Goal: Task Accomplishment & Management: Manage account settings

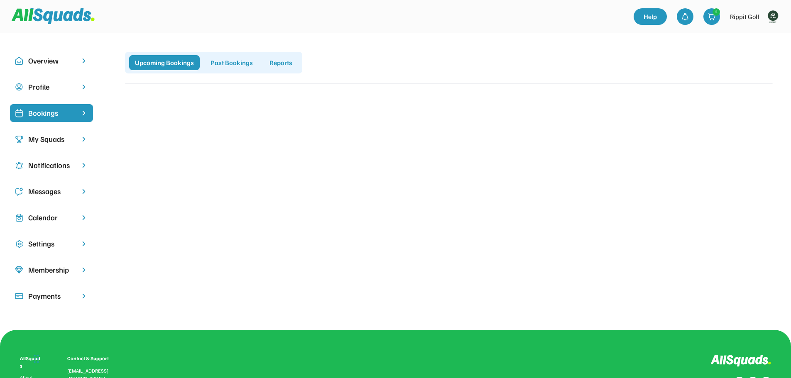
click at [777, 15] on img at bounding box center [773, 16] width 17 height 17
click at [752, 36] on link "Profile" at bounding box center [761, 36] width 49 height 17
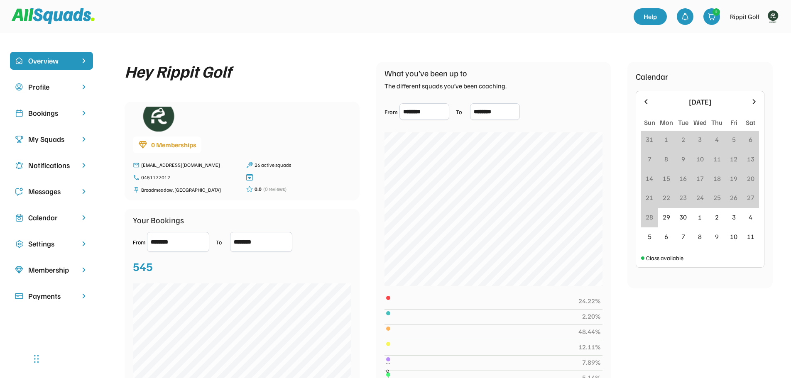
click at [47, 114] on div "Bookings" at bounding box center [51, 113] width 47 height 11
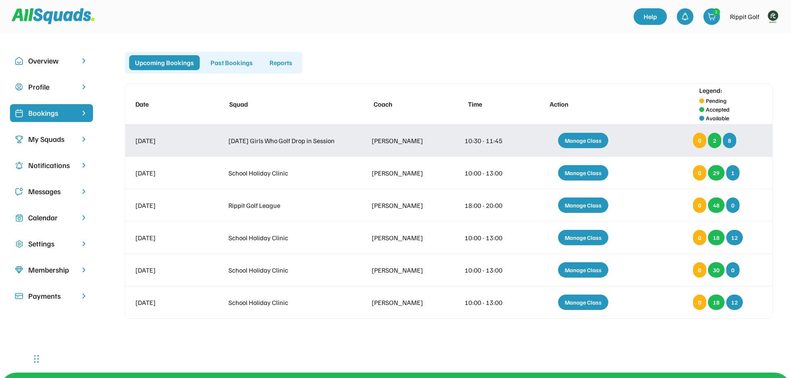
click at [606, 140] on div "Manage Class" at bounding box center [583, 140] width 50 height 15
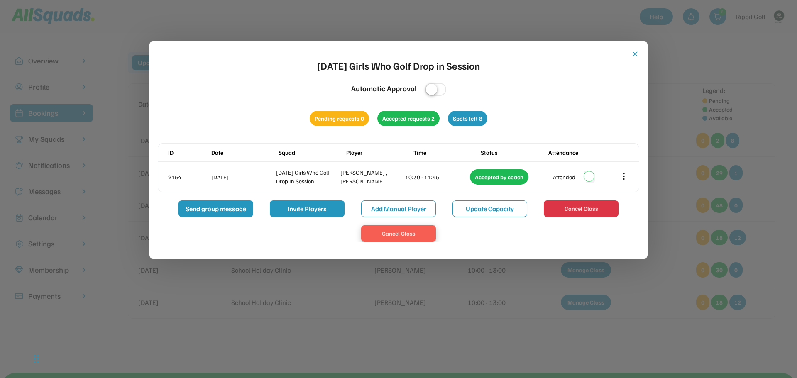
click at [405, 234] on button "Cancel Class" at bounding box center [398, 234] width 75 height 17
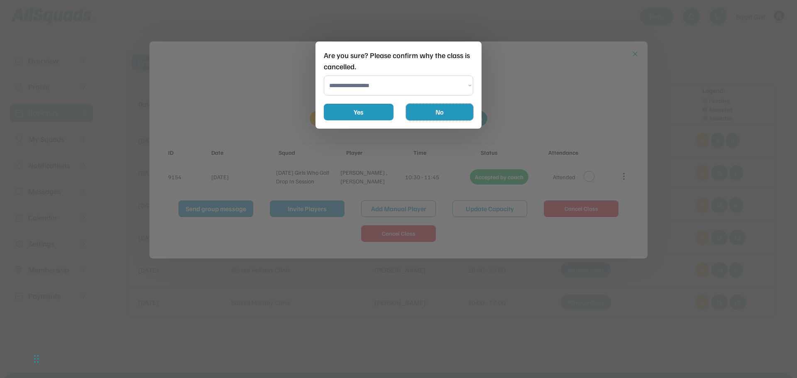
click at [429, 113] on button "No" at bounding box center [439, 112] width 67 height 17
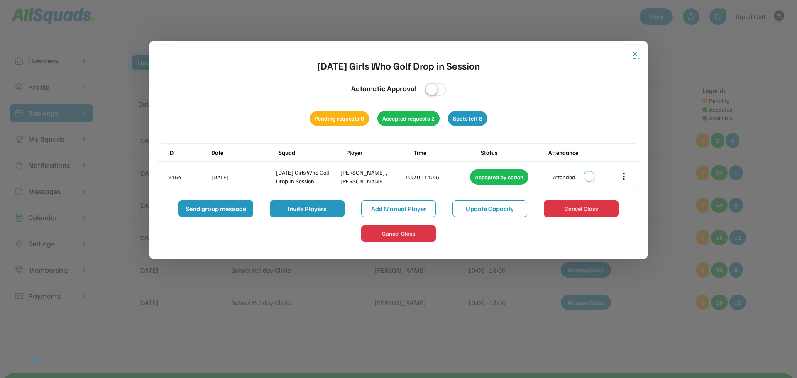
click at [635, 55] on button "close" at bounding box center [635, 54] width 8 height 8
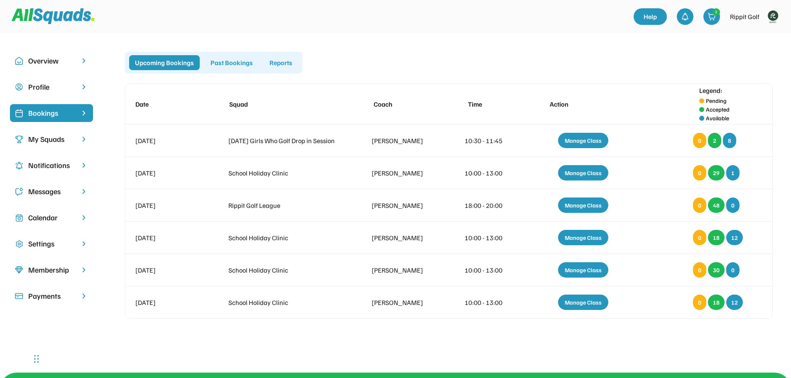
click at [54, 132] on div "My Squads" at bounding box center [51, 139] width 83 height 18
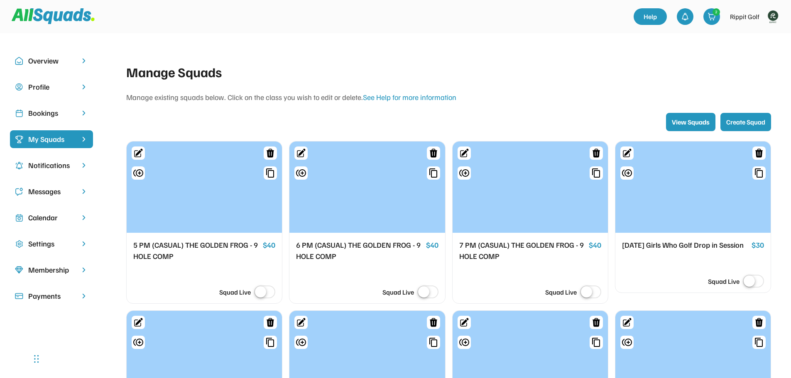
scroll to position [83, 0]
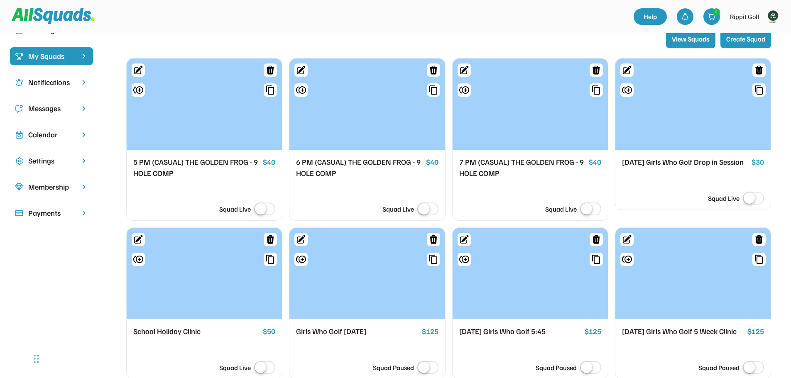
click at [753, 201] on label at bounding box center [753, 199] width 25 height 18
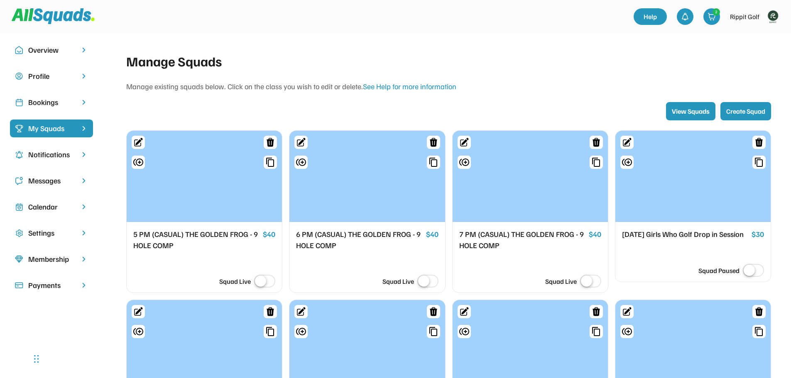
scroll to position [0, 0]
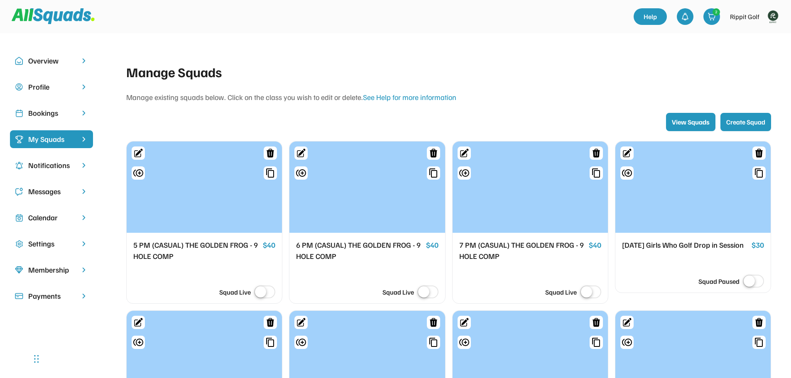
click at [577, 97] on div "Manage existing squads below. Click on the class you wish to edit or delete. Se…" at bounding box center [448, 97] width 645 height 11
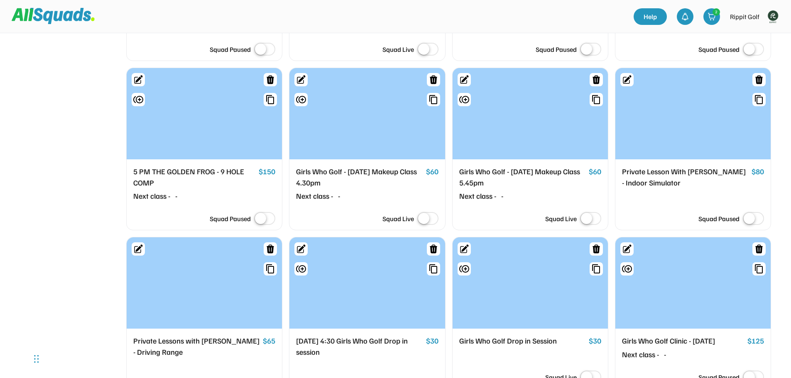
scroll to position [1246, 0]
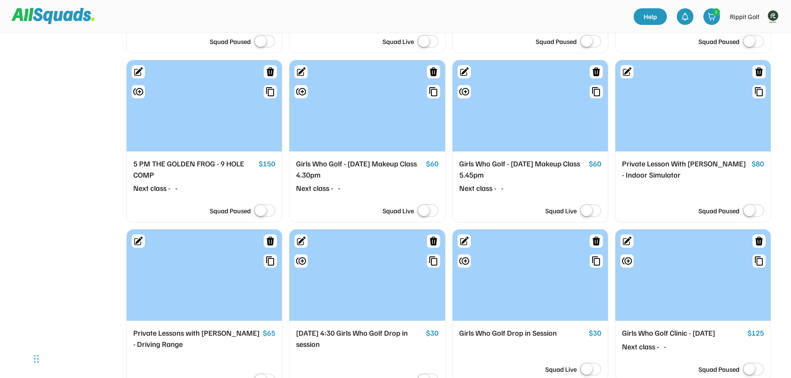
click at [595, 221] on label at bounding box center [590, 211] width 25 height 18
click at [429, 221] on label at bounding box center [427, 211] width 25 height 18
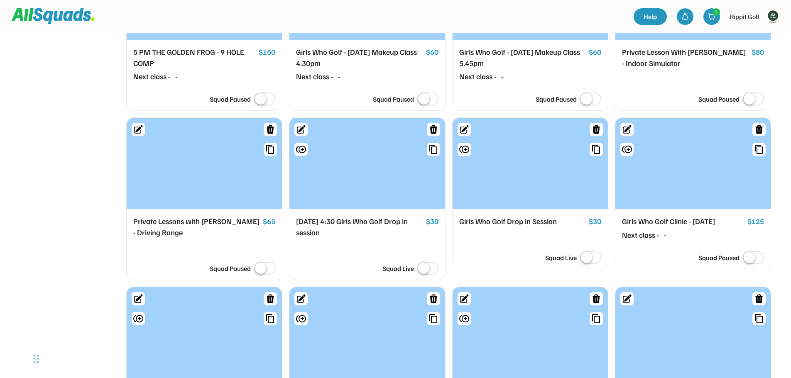
scroll to position [1370, 0]
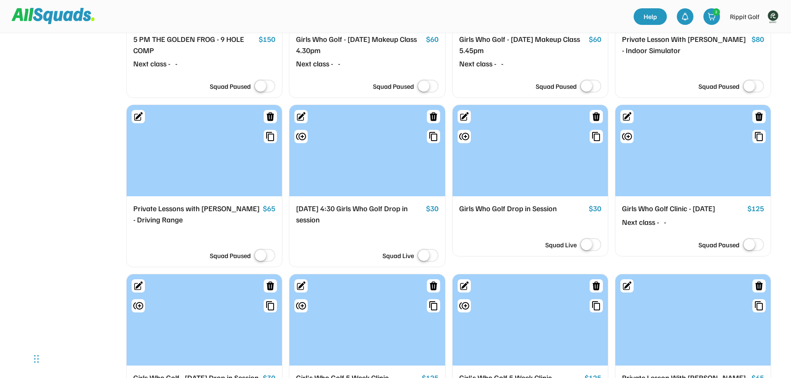
click at [535, 215] on div "Girls Who Golf Drop in Session" at bounding box center [522, 209] width 126 height 12
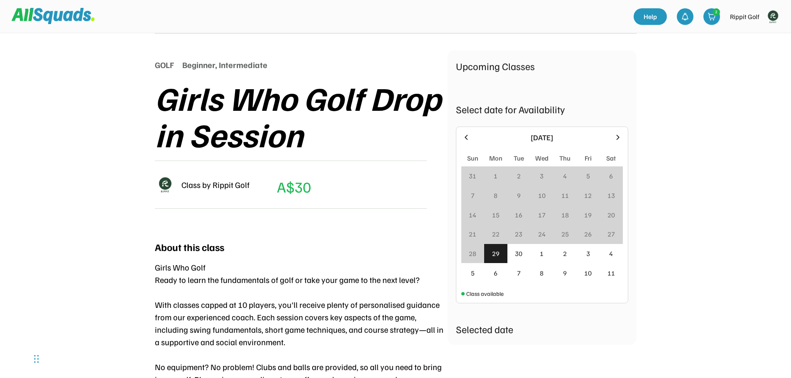
scroll to position [83, 0]
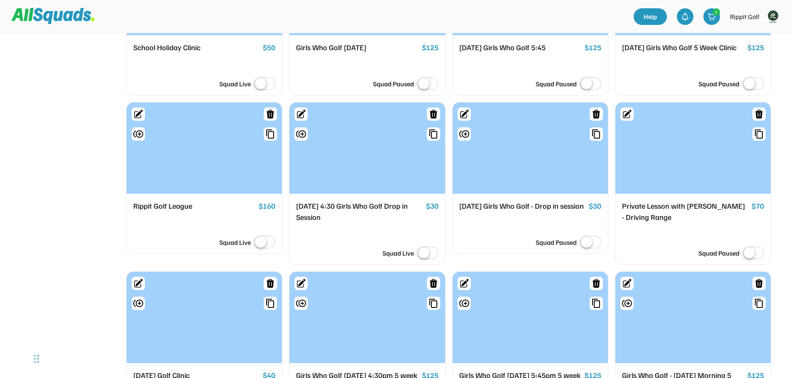
scroll to position [450, 0]
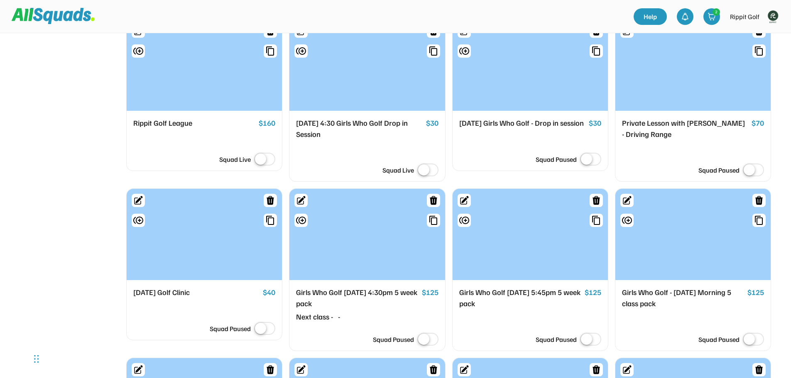
click at [434, 180] on label at bounding box center [427, 171] width 25 height 18
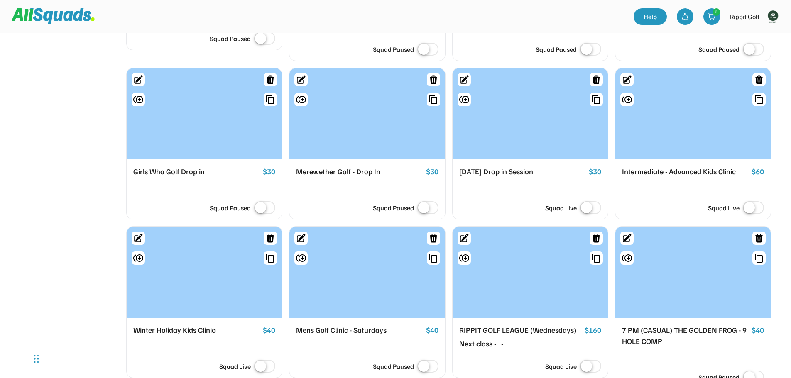
scroll to position [741, 0]
click at [593, 217] on label at bounding box center [590, 208] width 25 height 18
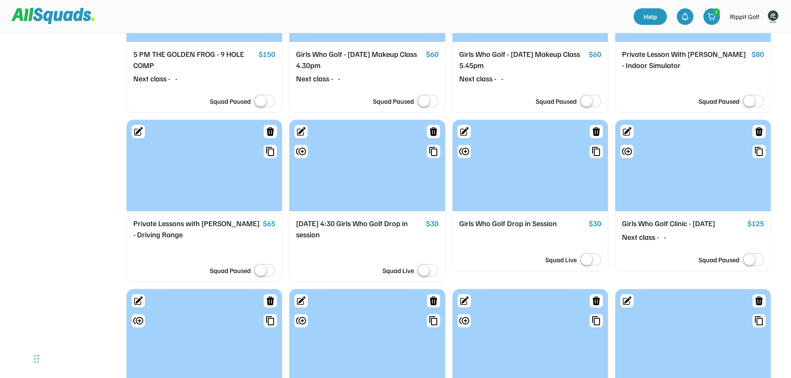
scroll to position [1405, 0]
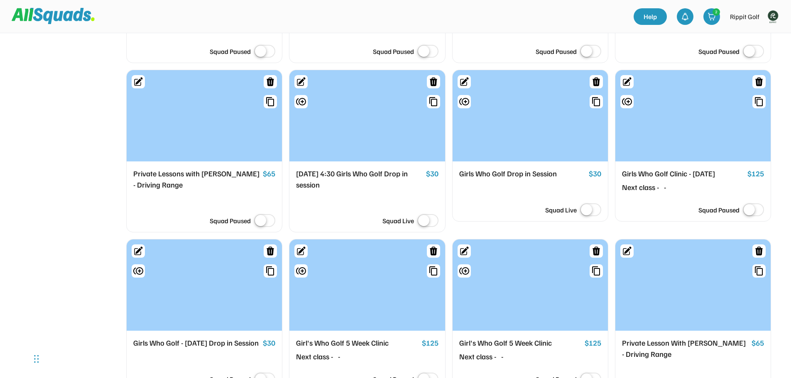
click at [593, 220] on label at bounding box center [590, 210] width 25 height 18
click at [430, 229] on label at bounding box center [427, 221] width 25 height 18
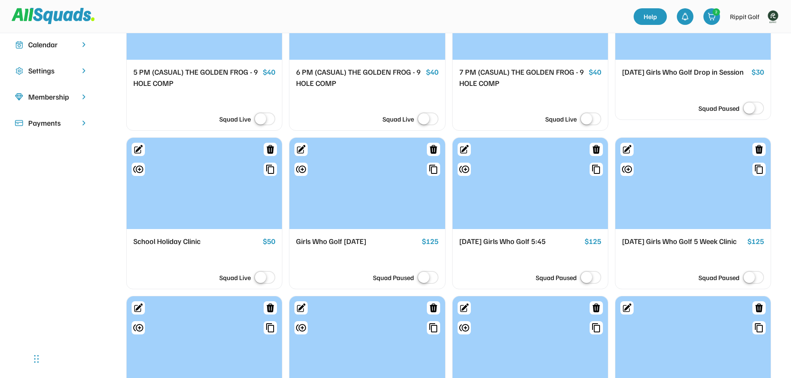
scroll to position [249, 0]
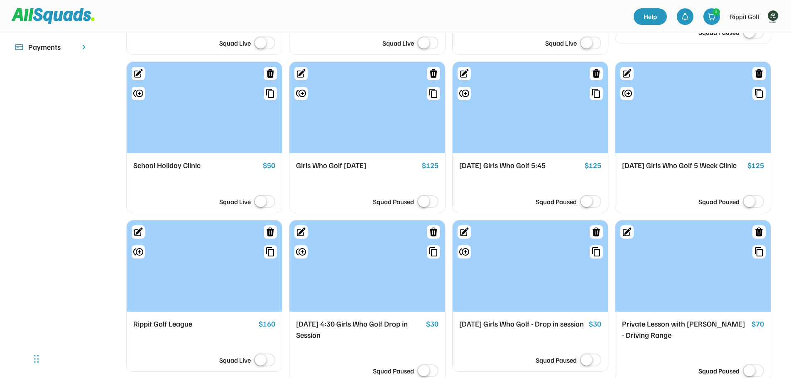
click at [188, 150] on div at bounding box center [204, 107] width 155 height 91
click at [181, 138] on div at bounding box center [204, 107] width 155 height 91
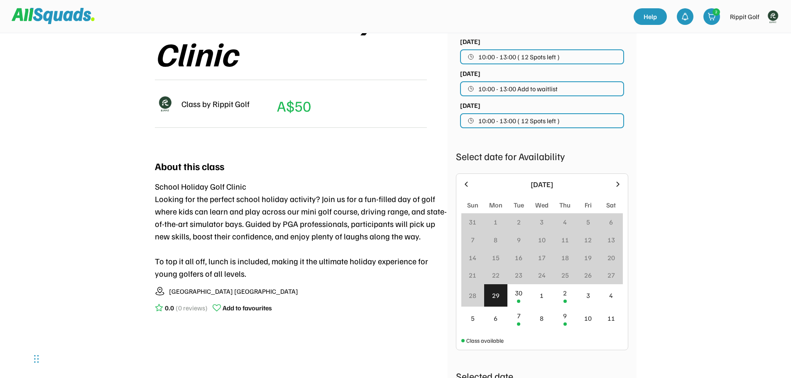
scroll to position [166, 0]
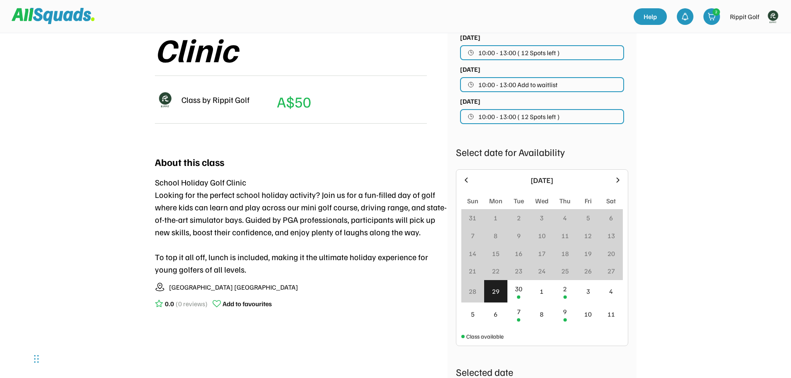
click at [768, 19] on img at bounding box center [773, 16] width 17 height 17
click at [753, 38] on link "Profile" at bounding box center [761, 36] width 49 height 17
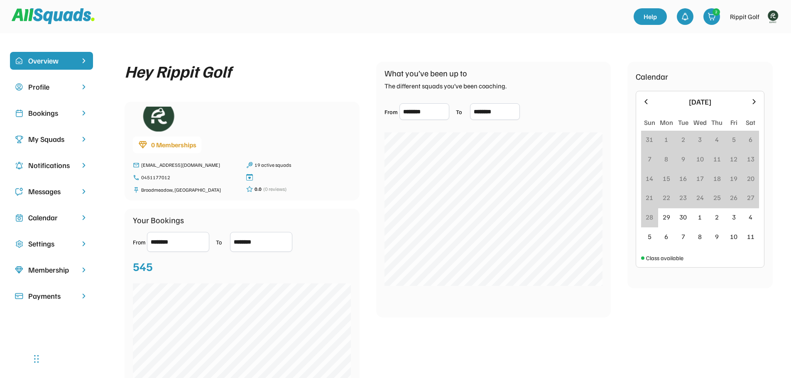
click at [42, 218] on div "Calendar" at bounding box center [51, 217] width 47 height 11
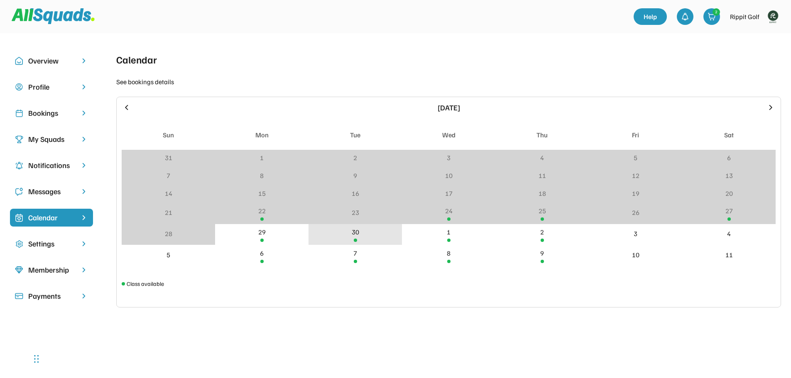
click at [356, 233] on div "30" at bounding box center [355, 232] width 7 height 10
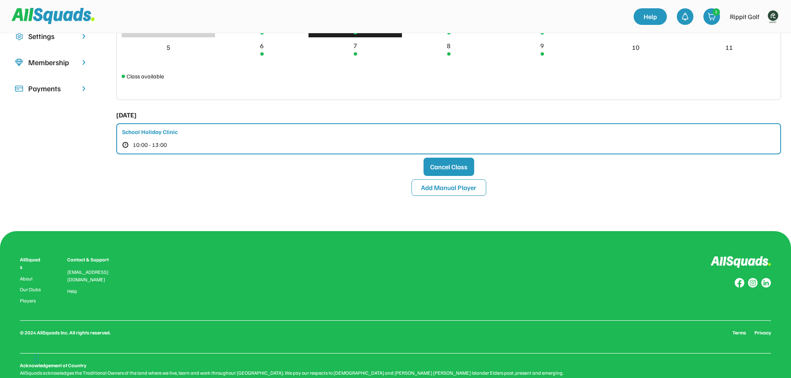
click at [175, 138] on div "School Holiday Clinic 10:00 - 13:00" at bounding box center [448, 138] width 665 height 31
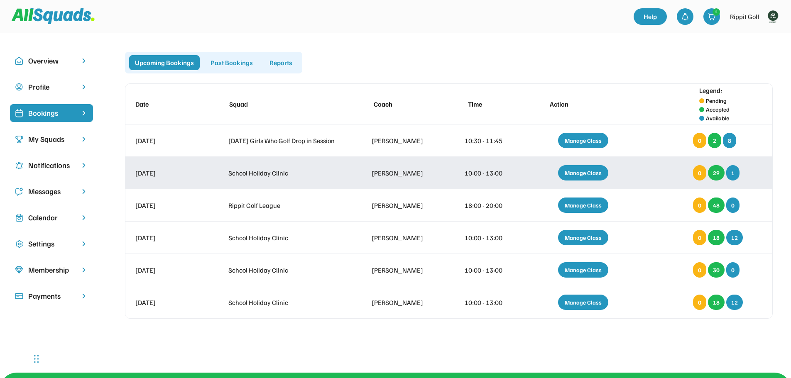
click at [577, 172] on div "Manage Class" at bounding box center [583, 172] width 50 height 15
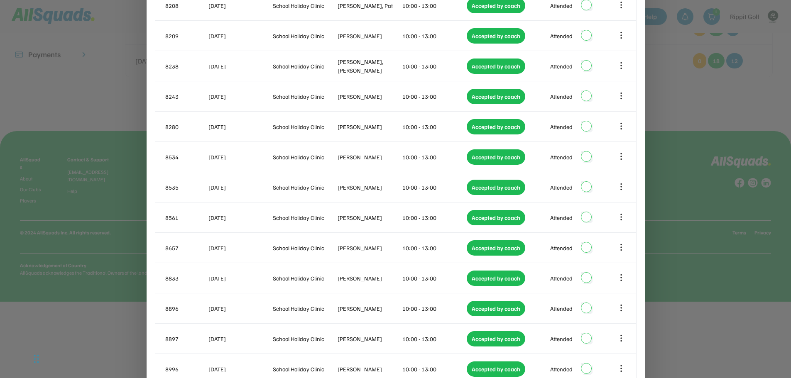
scroll to position [241, 0]
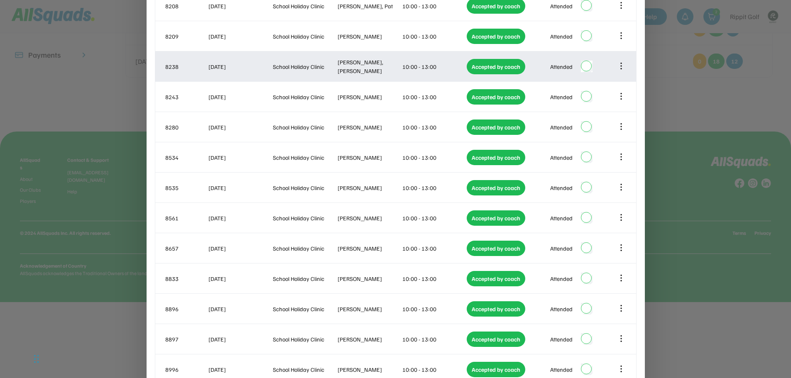
click at [623, 67] on icon at bounding box center [621, 65] width 9 height 9
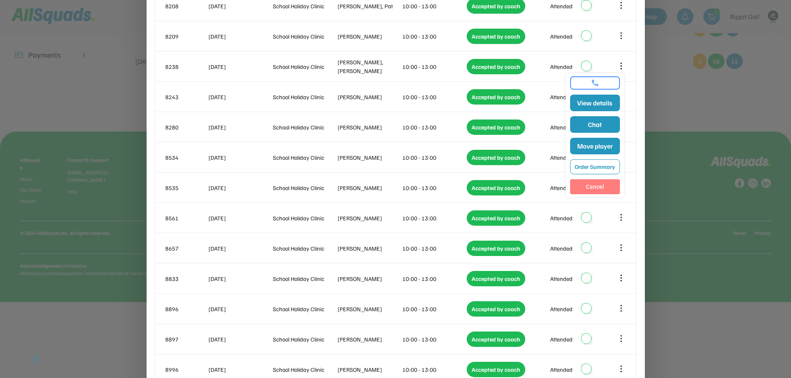
click at [594, 191] on button "Cancel" at bounding box center [595, 186] width 50 height 15
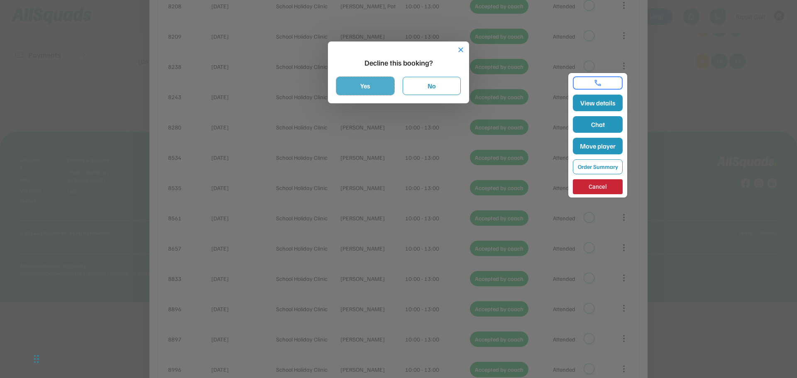
click at [386, 93] on button "Yes" at bounding box center [365, 86] width 58 height 18
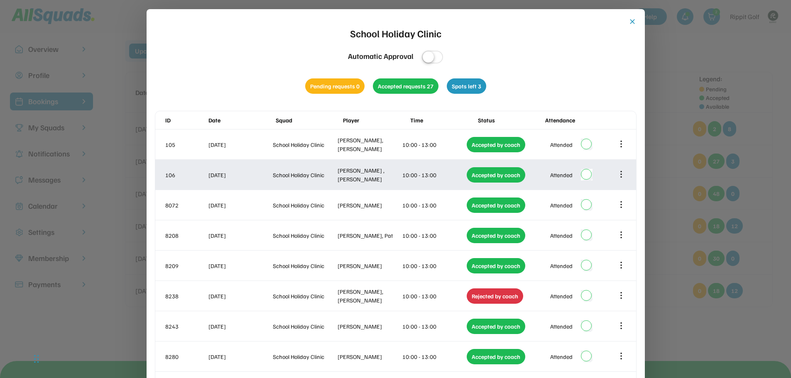
scroll to position [0, 0]
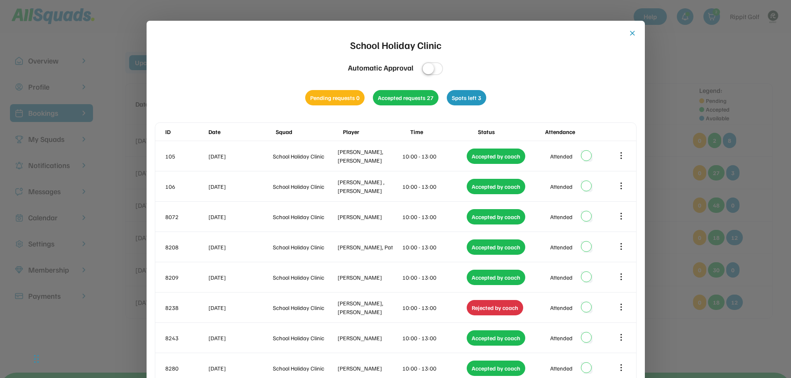
click at [633, 34] on button "close" at bounding box center [632, 33] width 8 height 8
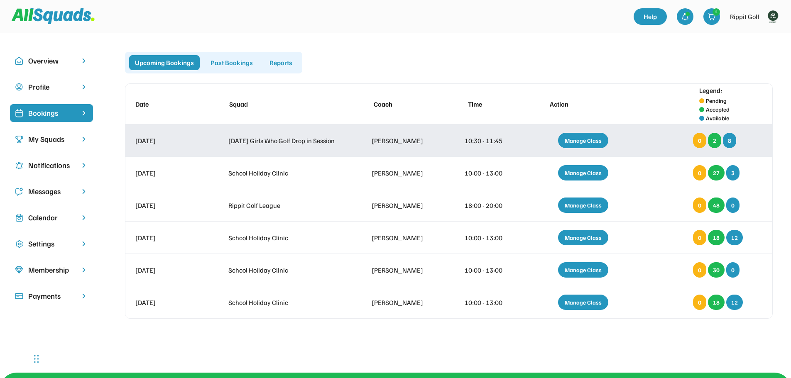
click at [603, 137] on div "Manage Class" at bounding box center [583, 140] width 50 height 15
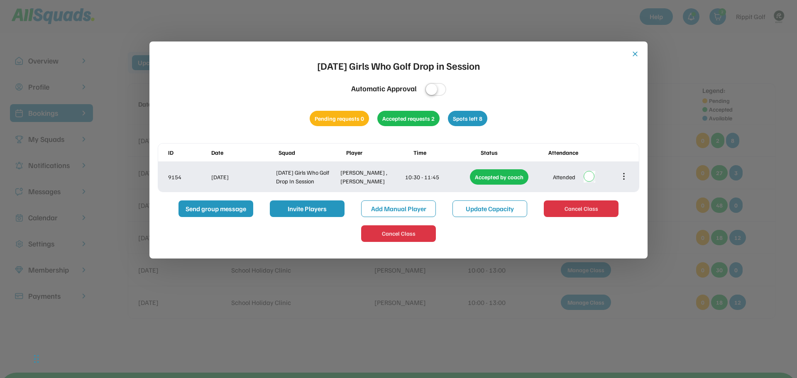
click at [619, 176] on div at bounding box center [624, 177] width 10 height 10
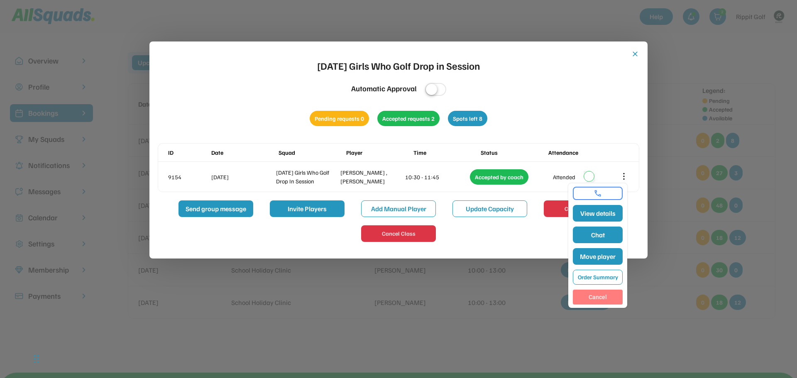
click at [596, 300] on button "Cancel" at bounding box center [598, 297] width 50 height 15
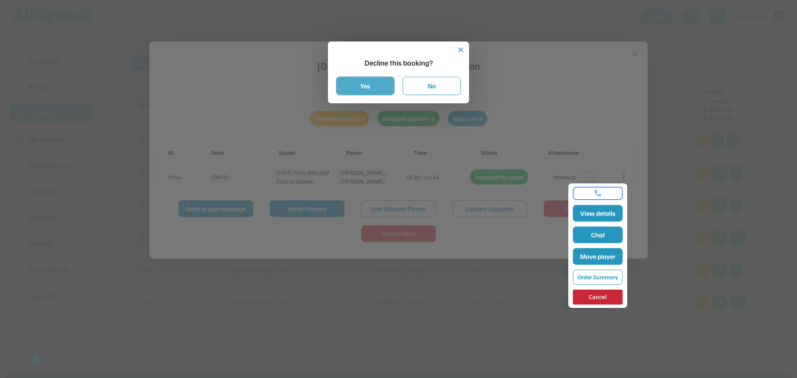
click at [351, 86] on button "Yes" at bounding box center [365, 86] width 58 height 18
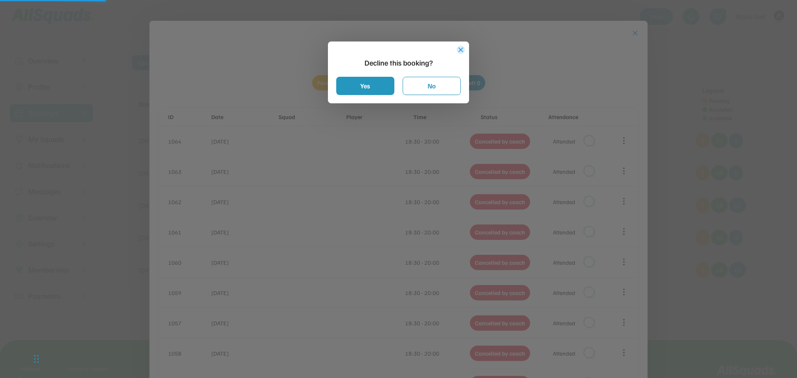
click at [462, 50] on button "close" at bounding box center [461, 50] width 8 height 8
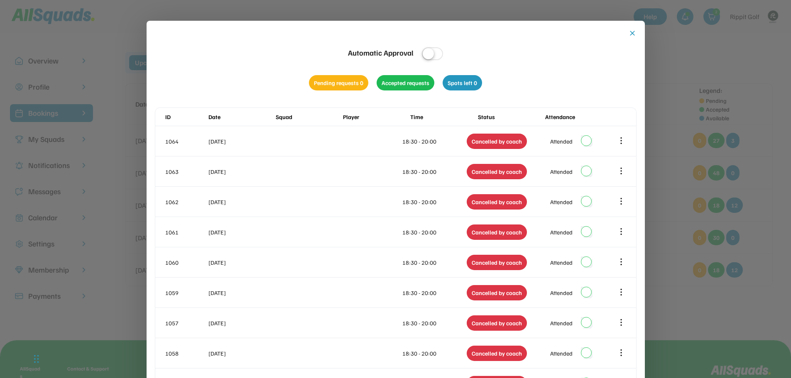
click at [629, 32] on button "close" at bounding box center [632, 33] width 8 height 8
